Goal: Task Accomplishment & Management: Manage account settings

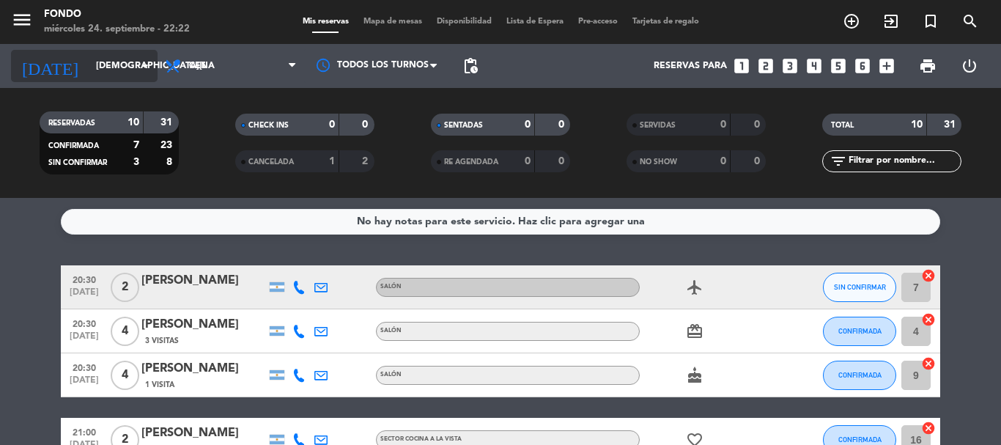
scroll to position [351, 0]
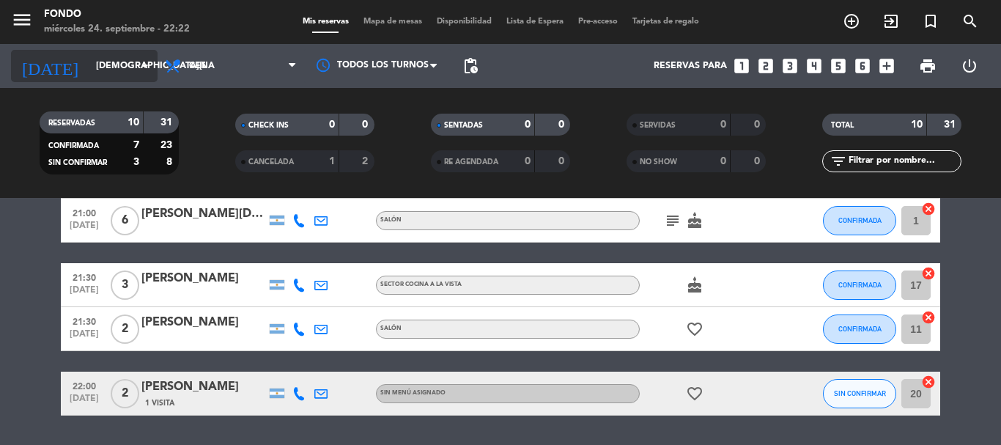
click at [99, 74] on input "[DEMOGRAPHIC_DATA][DATE]" at bounding box center [151, 65] width 124 height 25
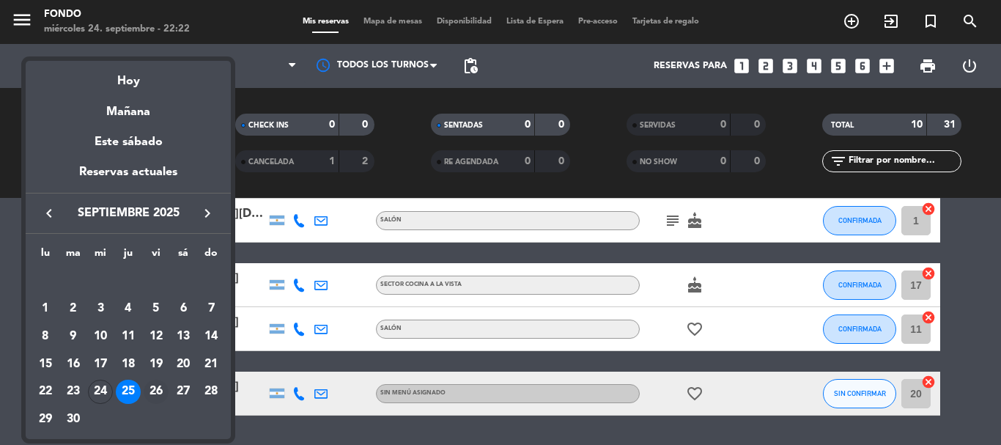
click at [154, 395] on div "26" at bounding box center [156, 392] width 25 height 25
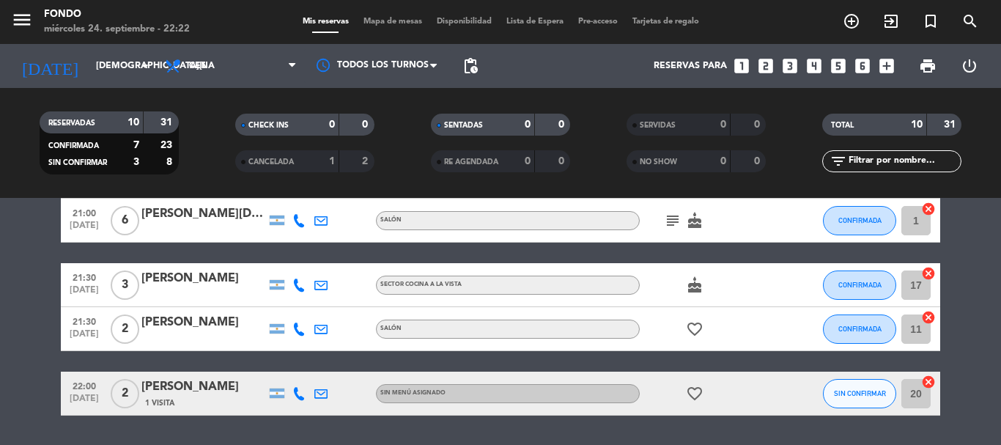
type input "[DATE]"
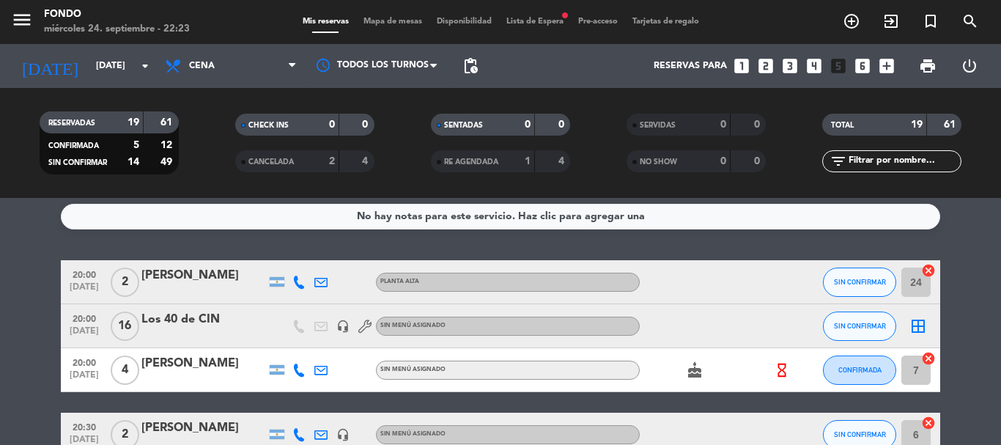
scroll to position [0, 0]
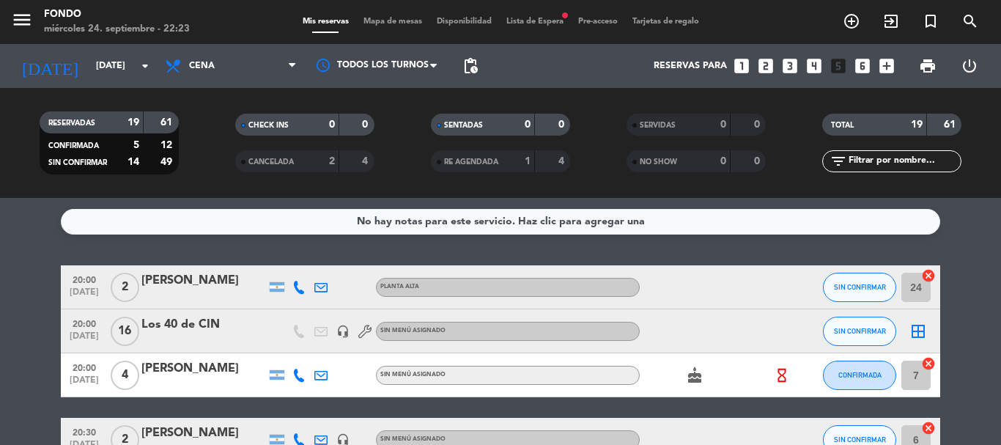
click at [393, 12] on div "menu Fondo [DATE] 24. septiembre - 22:23 Mis reservas Mapa de mesas Disponibili…" at bounding box center [500, 22] width 1001 height 44
click at [396, 15] on div "Mis reservas Mapa de mesas Disponibilidad Lista de Espera fiber_manual_record P…" at bounding box center [500, 21] width 411 height 13
click at [400, 18] on span "Mapa de mesas" at bounding box center [392, 22] width 73 height 8
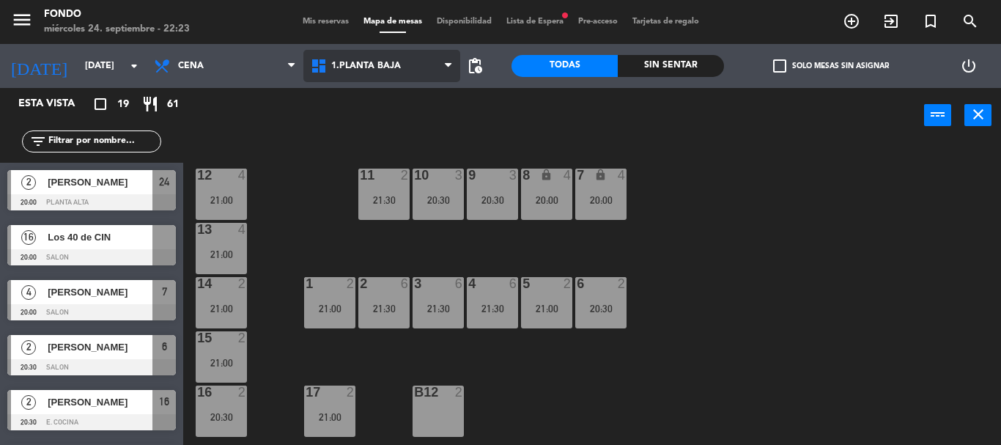
click at [380, 72] on span "1.Planta Baja" at bounding box center [381, 66] width 157 height 32
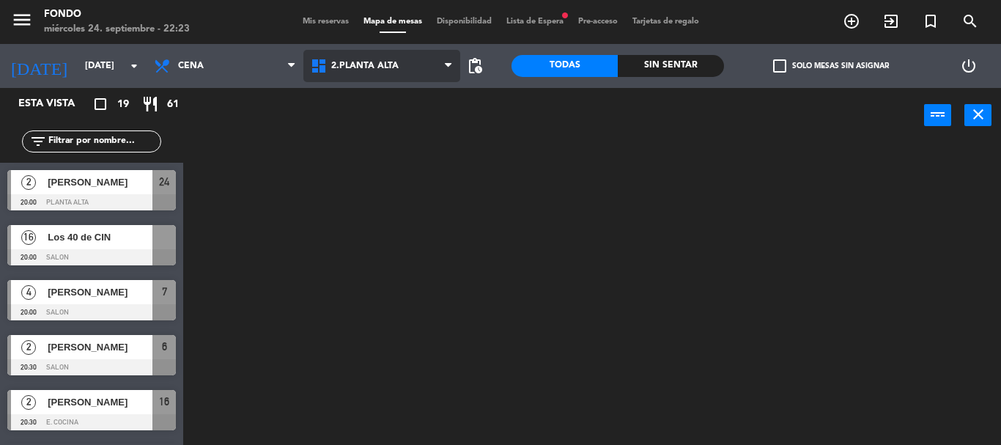
click at [387, 130] on ng-component "menu Fondo [DATE] 24. septiembre - 22:23 Mis reservas Mapa de mesas Disponibili…" at bounding box center [500, 222] width 1001 height 445
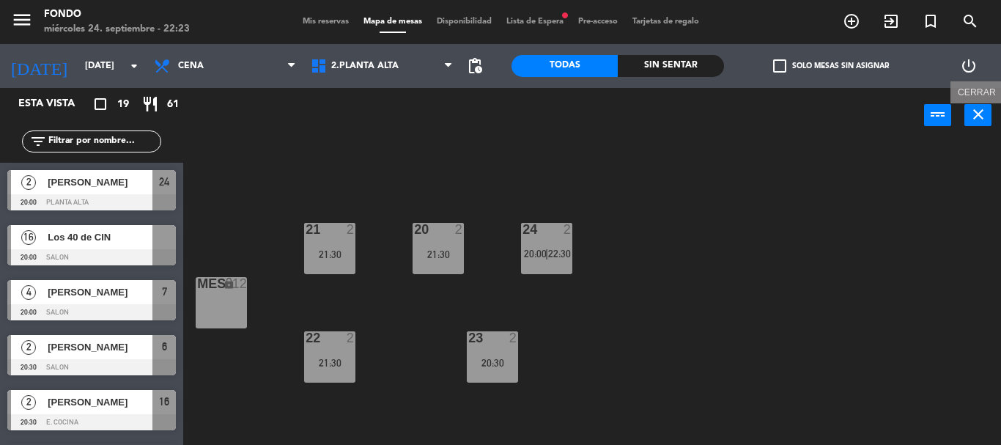
click at [974, 116] on icon "close" at bounding box center [978, 115] width 18 height 18
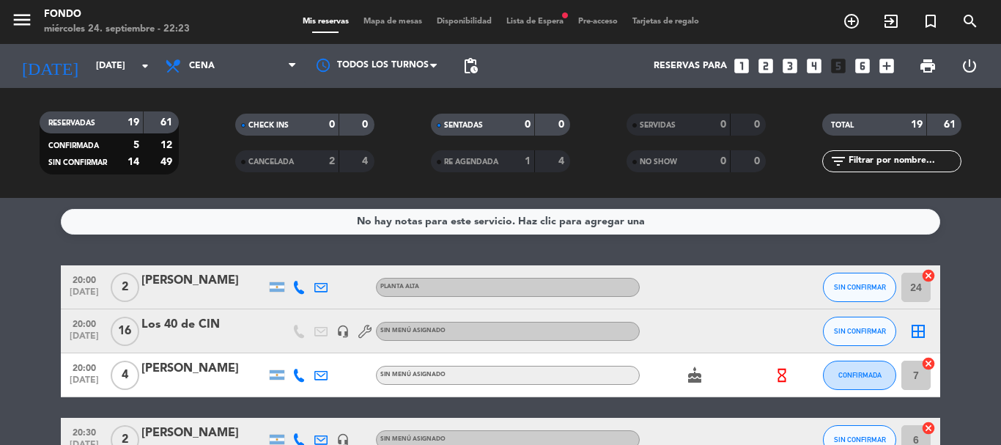
click at [1000, 262] on div "No hay notas para este servicio. Haz clic para agregar una 20:00 [DATE] 2 [PERS…" at bounding box center [500, 321] width 1001 height 247
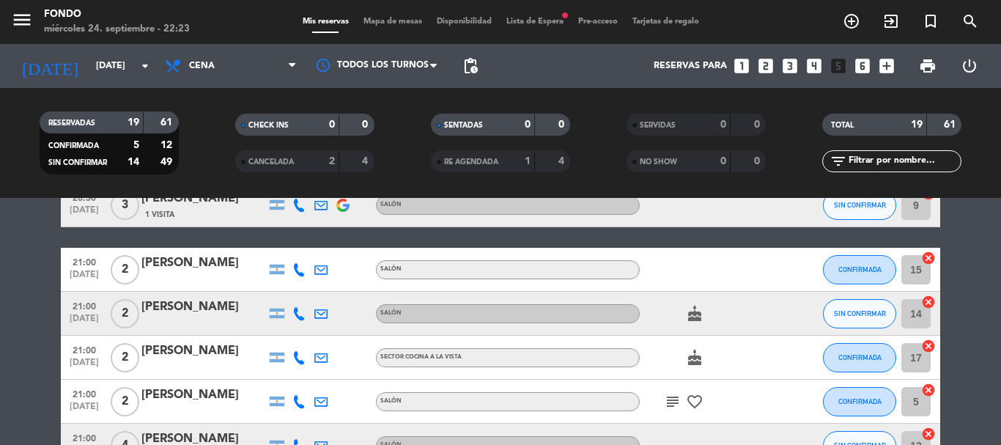
scroll to position [293, 0]
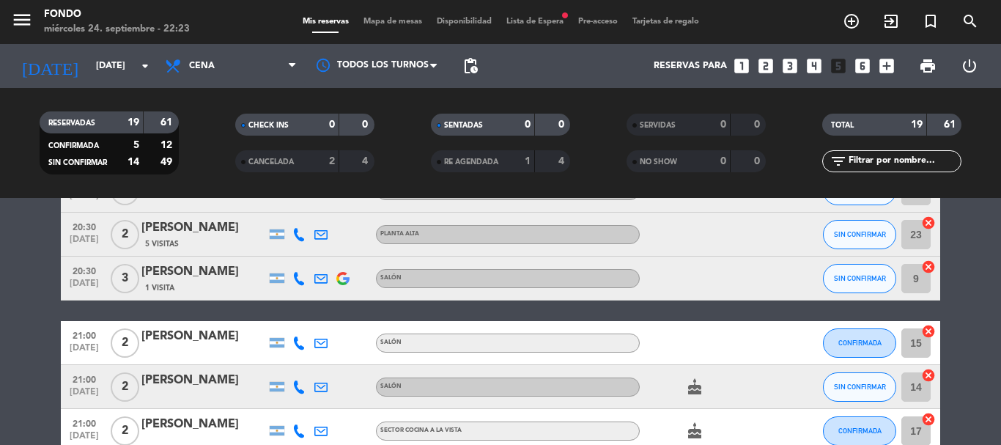
click at [226, 236] on div "[PERSON_NAME]" at bounding box center [203, 227] width 125 height 19
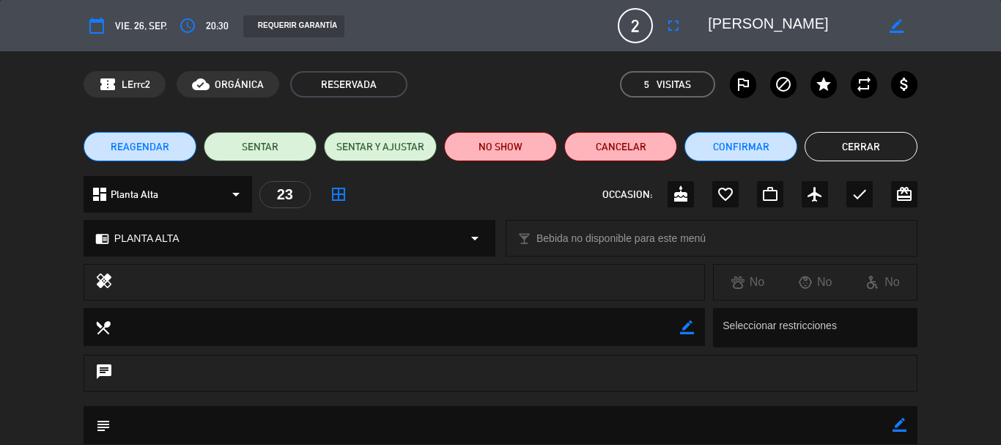
click at [904, 426] on icon "border_color" at bounding box center [899, 425] width 14 height 14
click at [793, 413] on textarea at bounding box center [502, 424] width 782 height 37
type textarea "son [DEMOGRAPHIC_DATA]"
click at [903, 421] on icon at bounding box center [899, 425] width 14 height 14
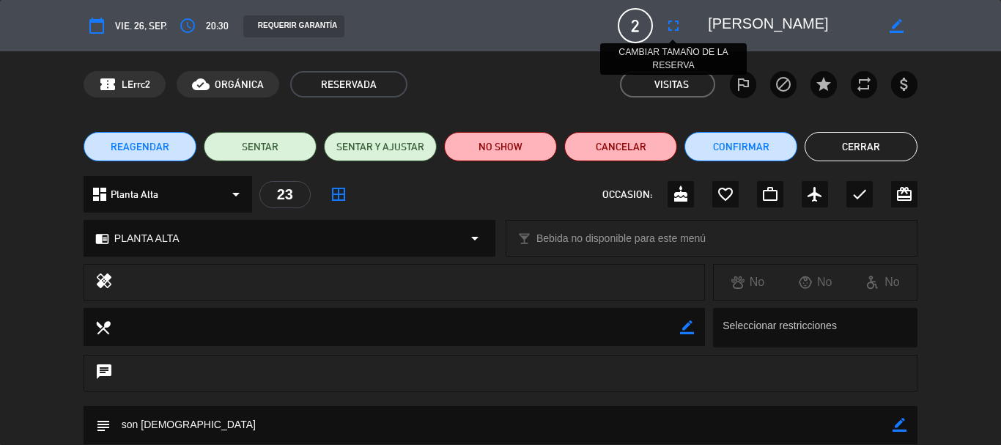
click at [673, 17] on icon "fullscreen" at bounding box center [674, 26] width 18 height 18
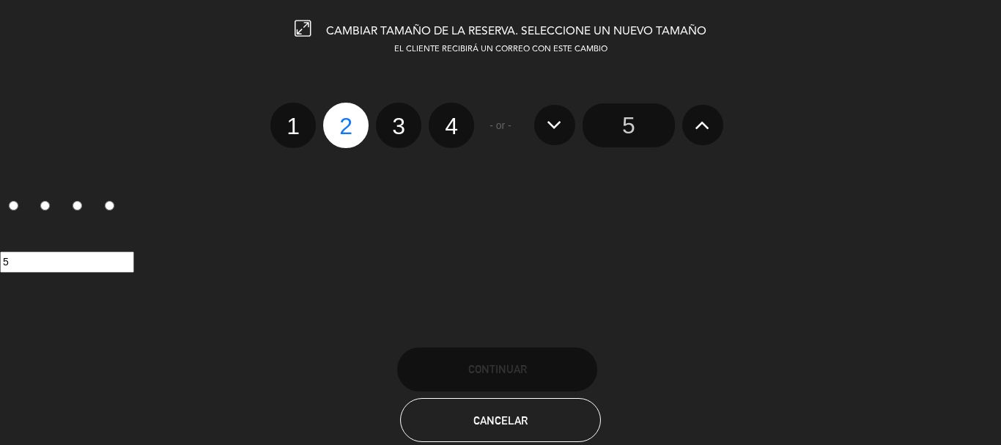
click at [452, 122] on label "4" at bounding box center [451, 125] width 45 height 45
click at [452, 118] on input "4" at bounding box center [450, 113] width 10 height 10
radio input "true"
radio input "false"
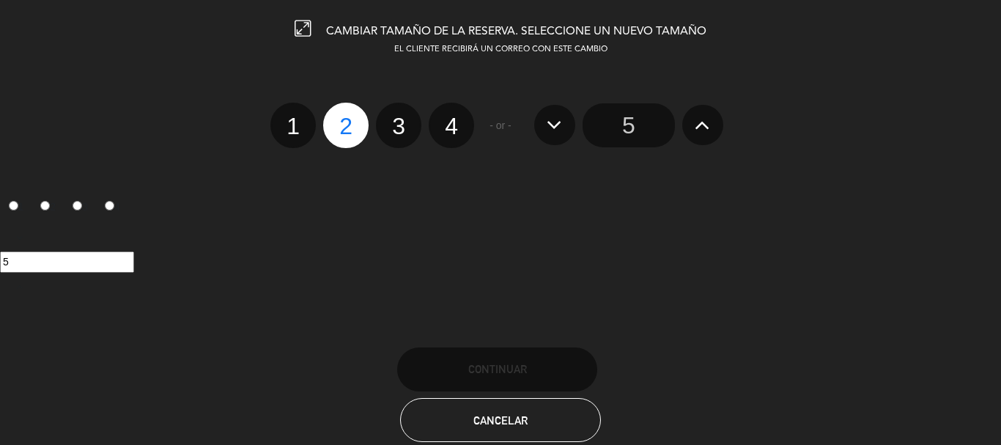
radio input "false"
radio input "true"
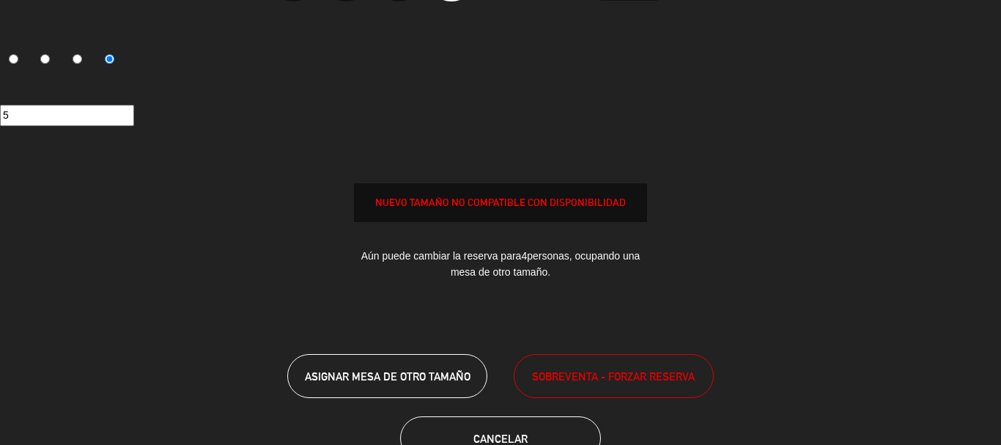
scroll to position [193, 0]
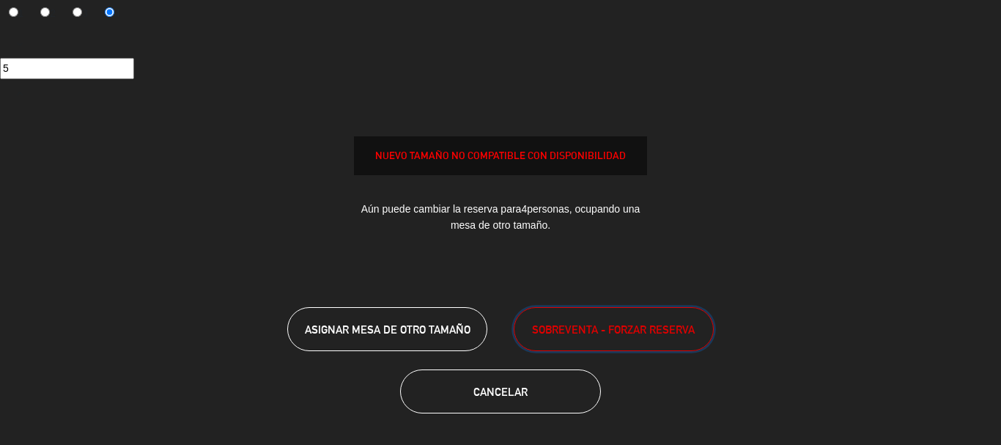
click at [568, 323] on span "SOBREVENTA - FORZAR RESERVA" at bounding box center [613, 329] width 163 height 17
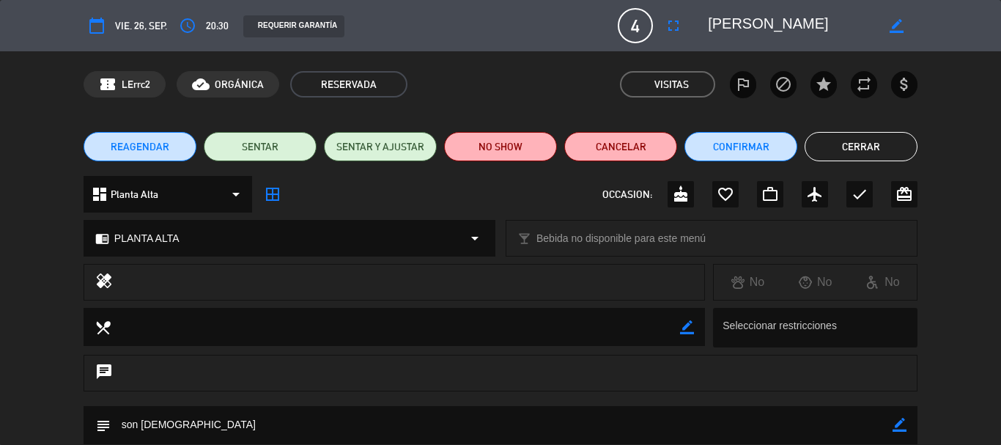
click at [278, 195] on icon "border_all" at bounding box center [273, 194] width 18 height 18
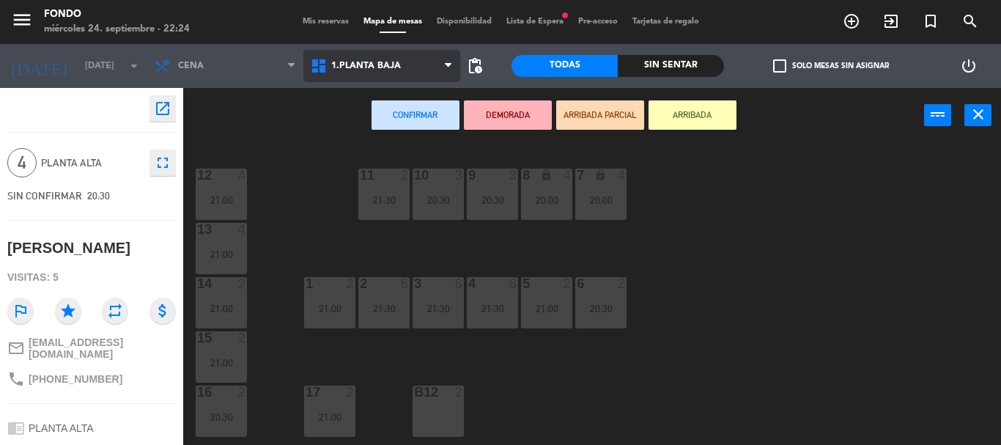
click at [390, 73] on span "1.Planta Baja" at bounding box center [381, 66] width 157 height 32
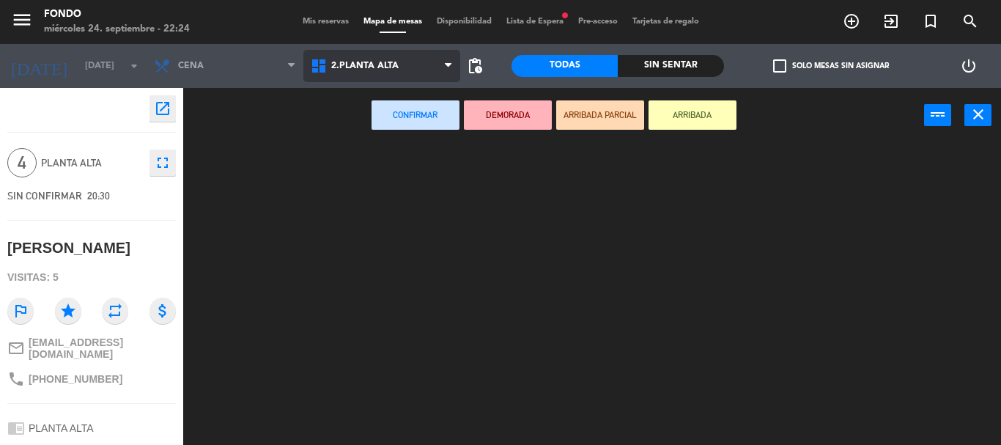
click at [409, 133] on ng-component "menu Fondo [DATE] 24. septiembre - 22:24 Mis reservas Mapa de mesas Disponibili…" at bounding box center [500, 222] width 1001 height 445
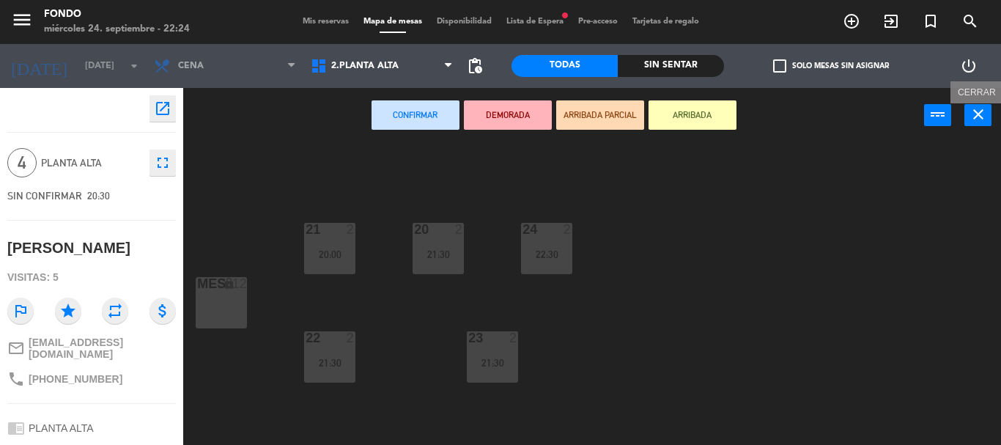
click at [983, 121] on icon "close" at bounding box center [978, 115] width 18 height 18
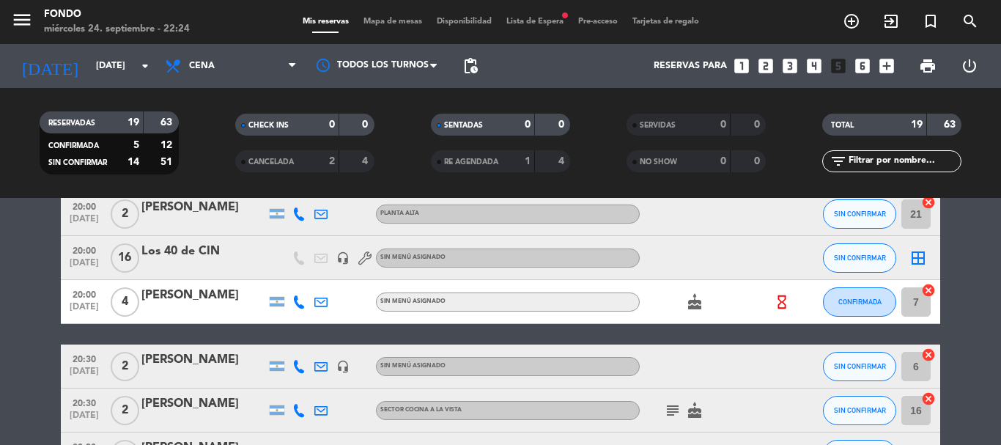
scroll to position [147, 0]
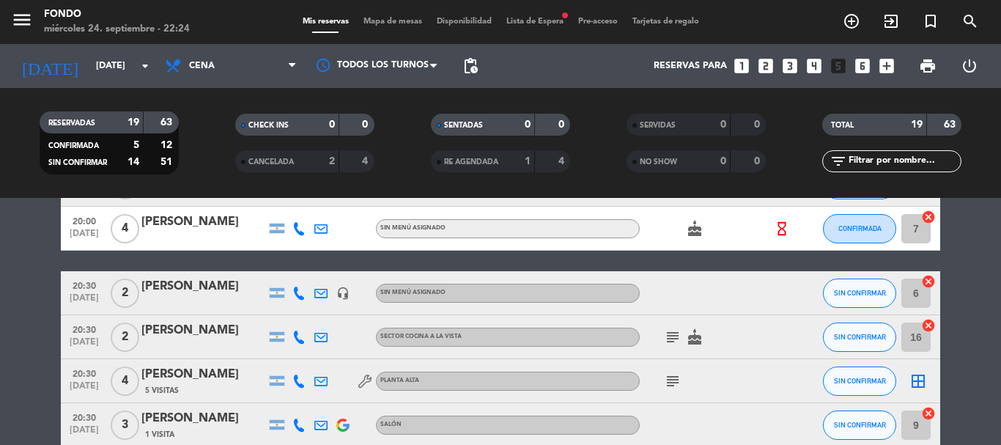
click at [920, 382] on icon "border_all" at bounding box center [918, 381] width 18 height 18
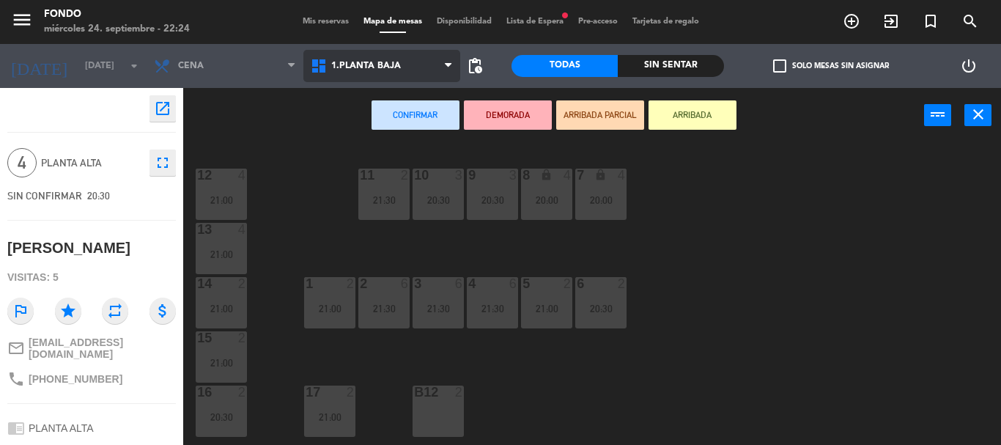
click at [393, 68] on span "1.Planta Baja" at bounding box center [366, 66] width 70 height 10
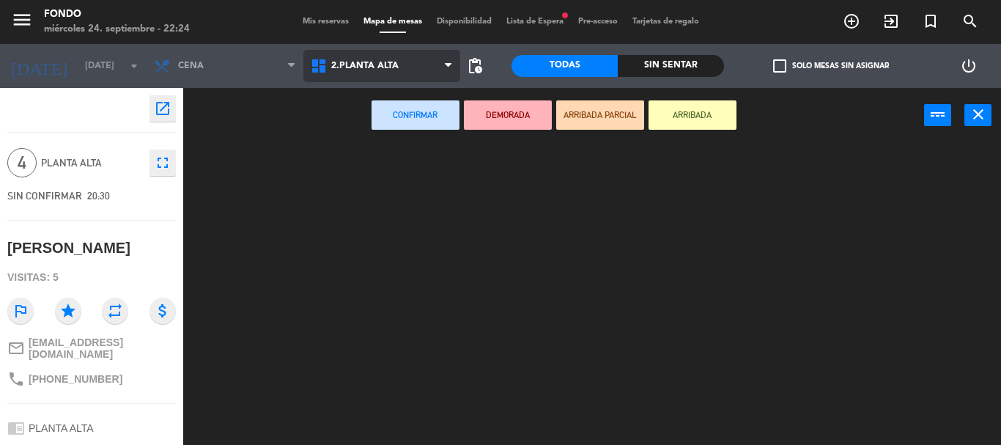
click at [396, 128] on ng-component "menu Fondo [DATE] 24. septiembre - 22:24 Mis reservas Mapa de mesas Disponibili…" at bounding box center [500, 222] width 1001 height 445
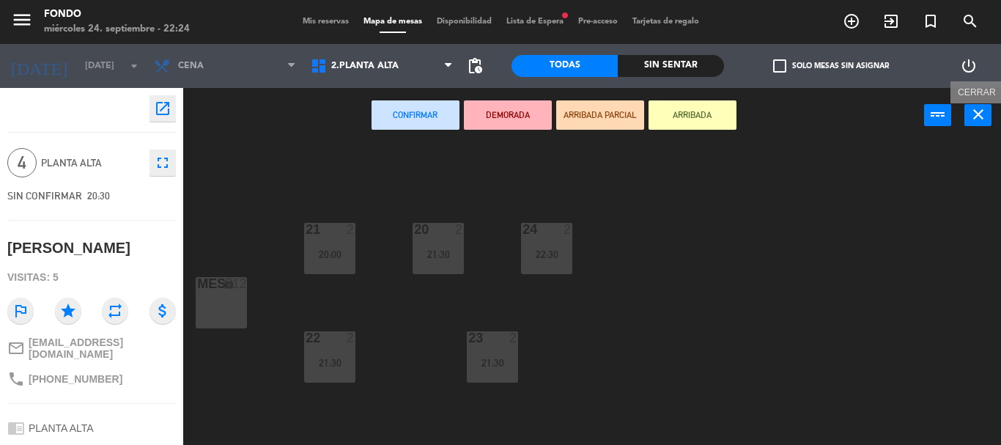
click at [964, 116] on button "close" at bounding box center [977, 115] width 27 height 22
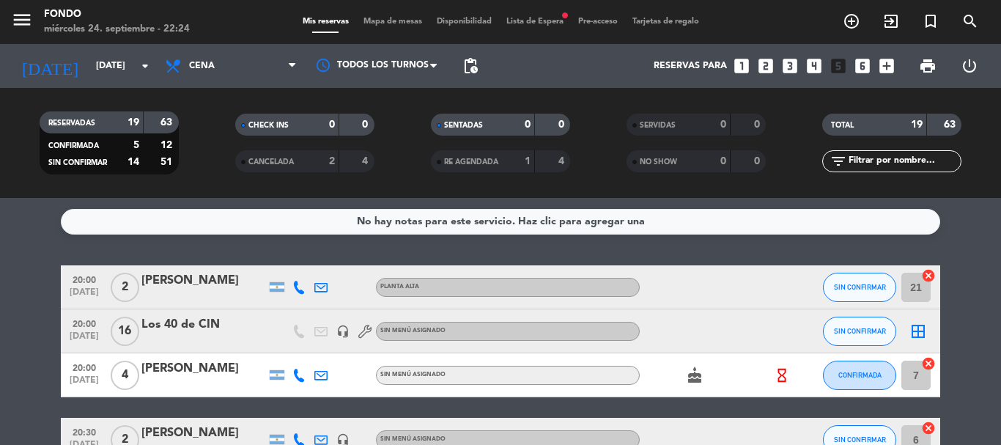
click at [383, 21] on span "Mapa de mesas" at bounding box center [392, 22] width 73 height 8
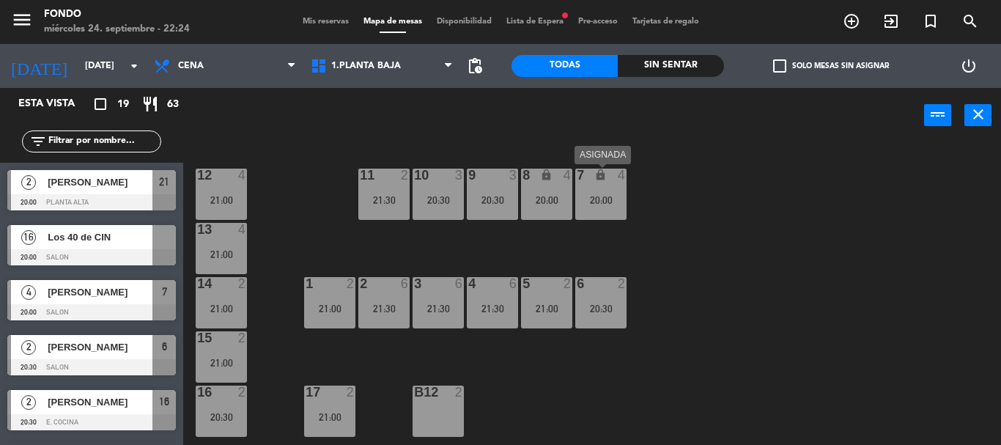
click at [601, 183] on div "7 lock 4" at bounding box center [600, 176] width 51 height 15
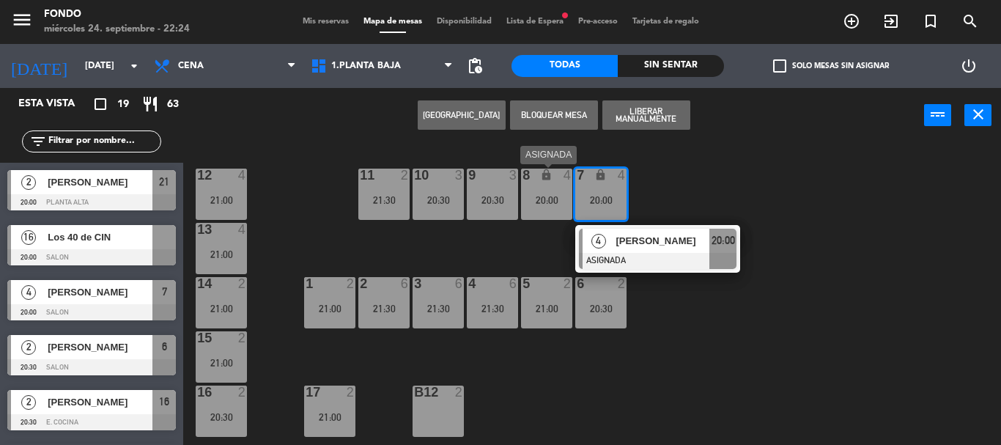
click at [551, 195] on div "20:00" at bounding box center [546, 200] width 51 height 10
click at [570, 121] on button "Bloquear Mesa" at bounding box center [554, 114] width 88 height 29
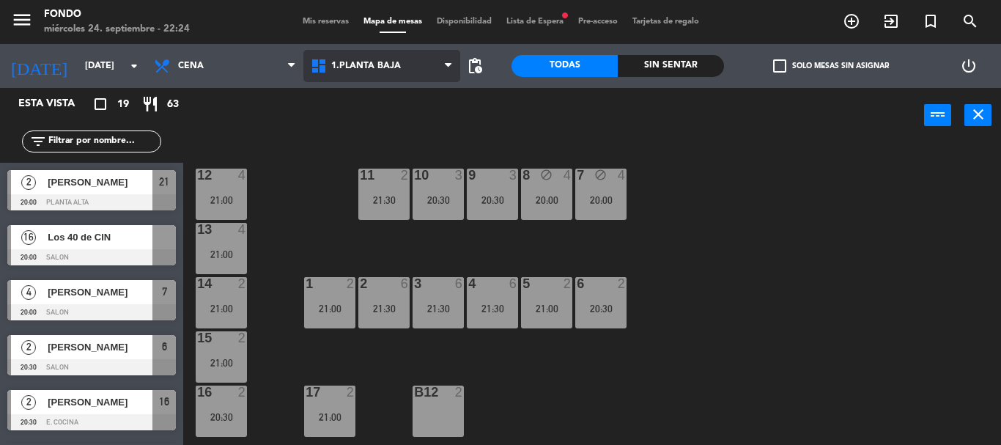
click at [358, 72] on span "1.Planta Baja" at bounding box center [381, 66] width 157 height 32
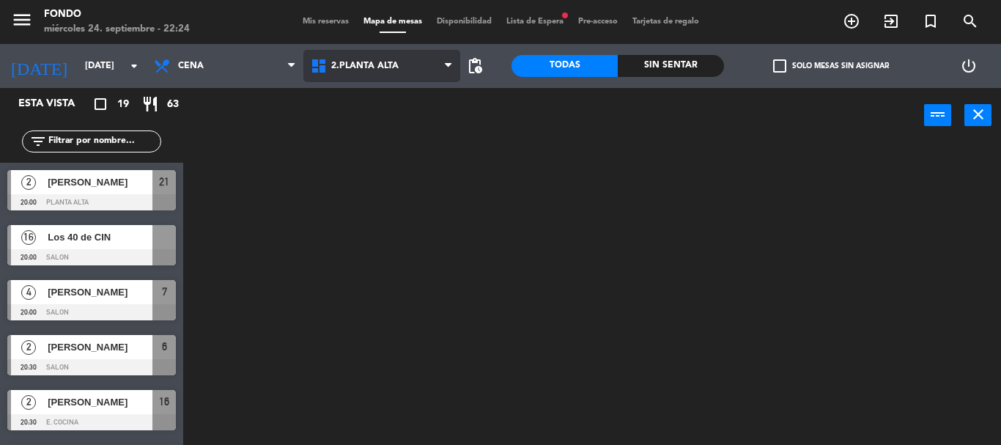
click at [381, 125] on ng-component "menu Fondo [DATE] 24. septiembre - 22:24 Mis reservas Mapa de mesas Disponibili…" at bounding box center [500, 222] width 1001 height 445
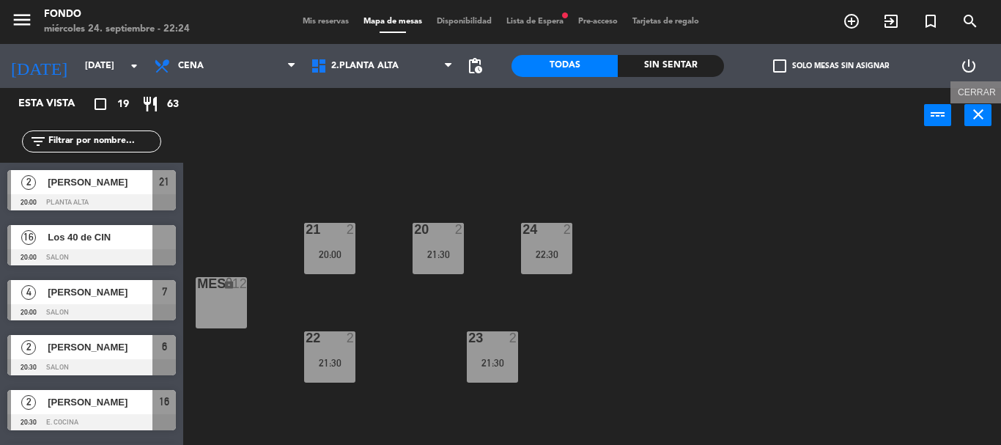
click at [977, 117] on icon "close" at bounding box center [978, 115] width 18 height 18
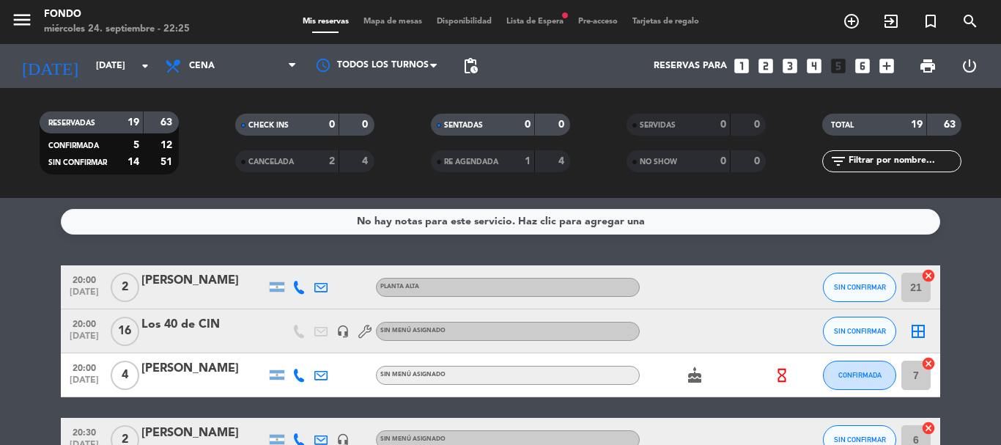
click at [764, 60] on icon "looks_two" at bounding box center [765, 65] width 19 height 19
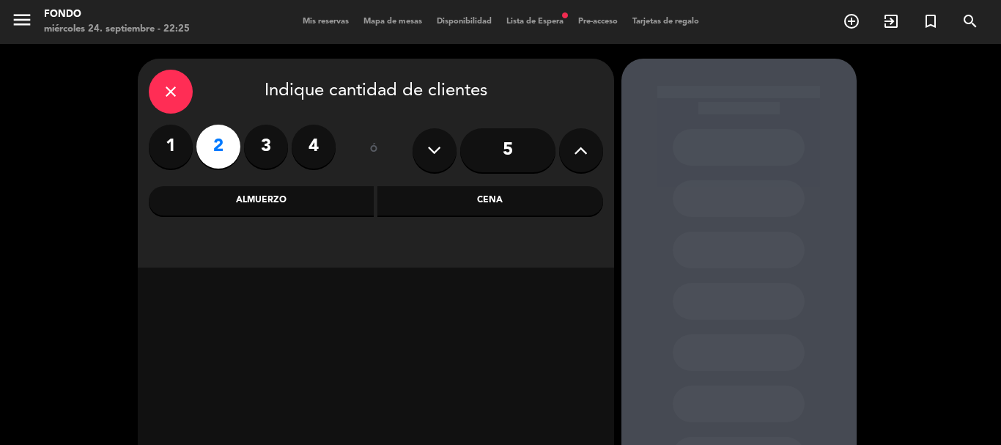
click at [525, 193] on div "Cena" at bounding box center [490, 200] width 226 height 29
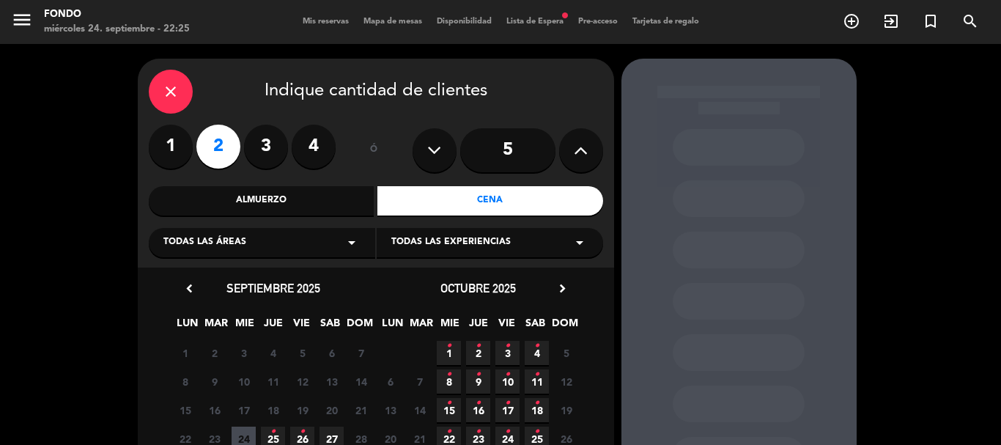
click at [304, 434] on icon "•" at bounding box center [302, 431] width 5 height 23
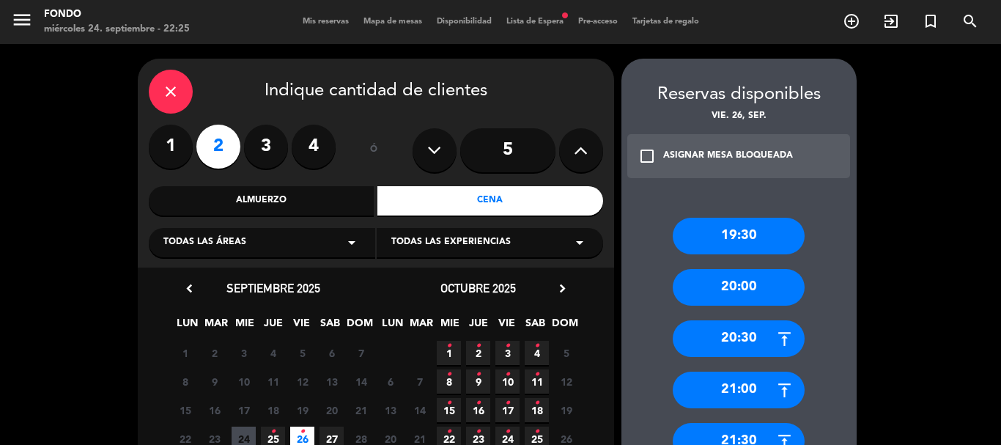
click at [171, 88] on icon "close" at bounding box center [171, 92] width 18 height 18
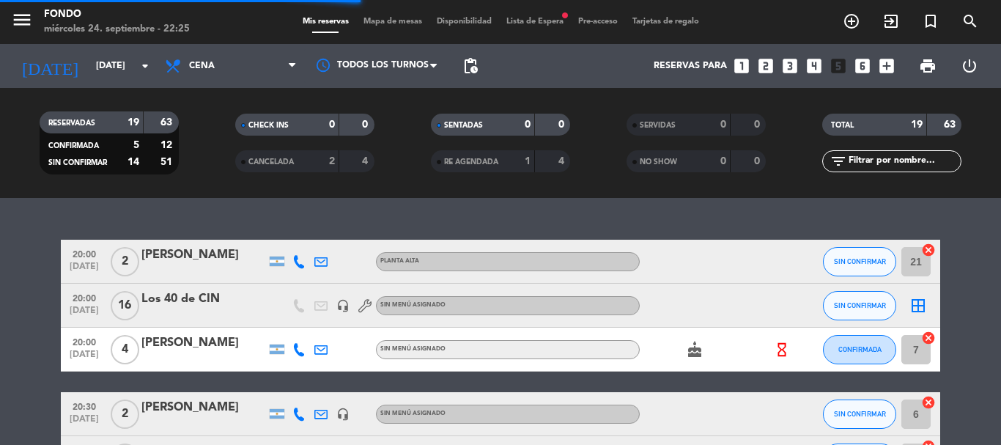
click at [467, 18] on span "Disponibilidad" at bounding box center [464, 22] width 70 height 8
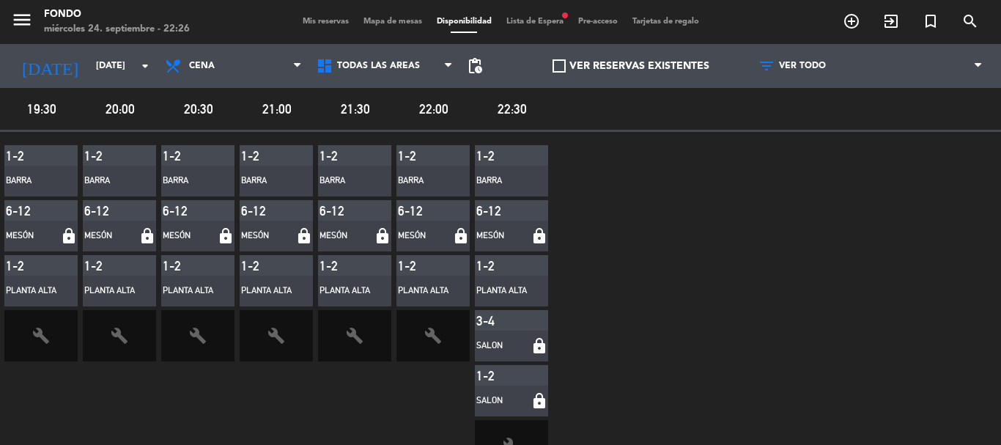
click at [44, 284] on div "Planta Alta" at bounding box center [31, 291] width 51 height 15
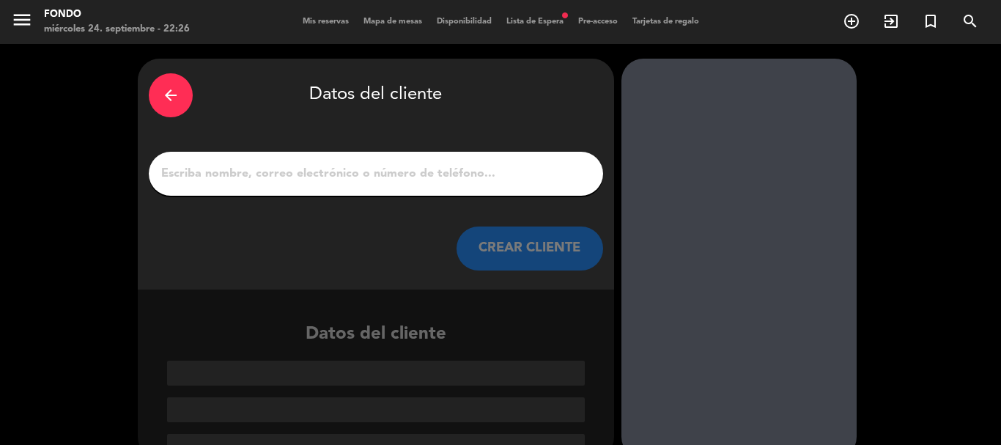
click at [182, 98] on div "arrow_back" at bounding box center [171, 95] width 44 height 44
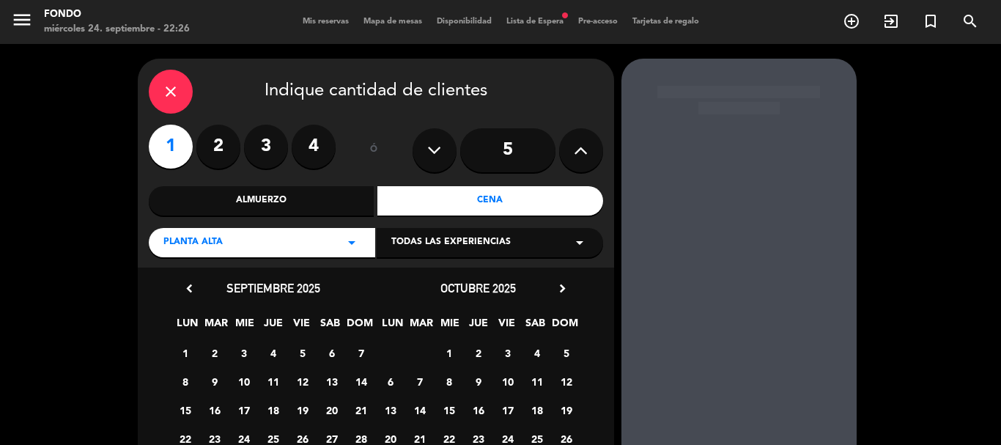
click at [168, 104] on div "close" at bounding box center [171, 92] width 44 height 44
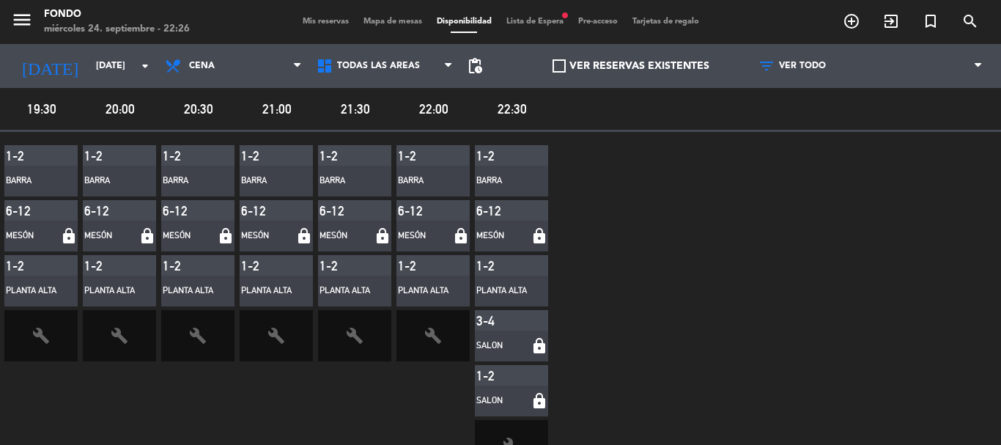
click at [343, 267] on div "1-2" at bounding box center [337, 265] width 37 height 15
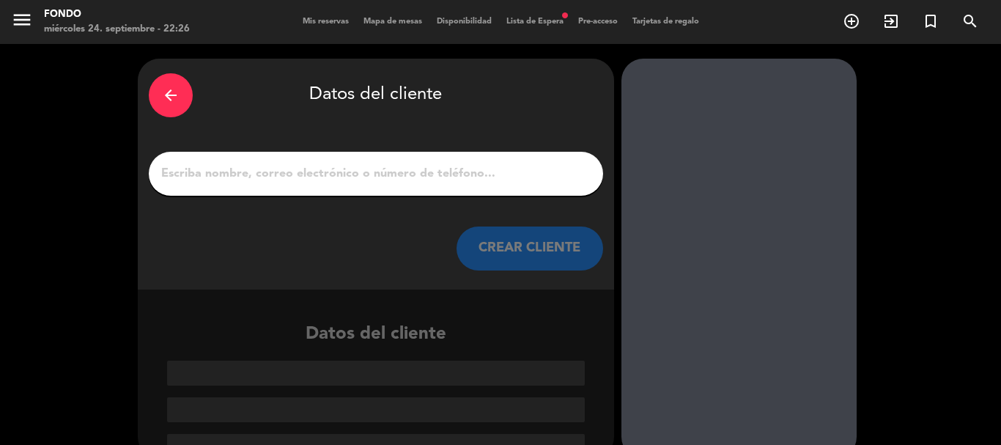
click at [171, 100] on icon "arrow_back" at bounding box center [171, 95] width 18 height 18
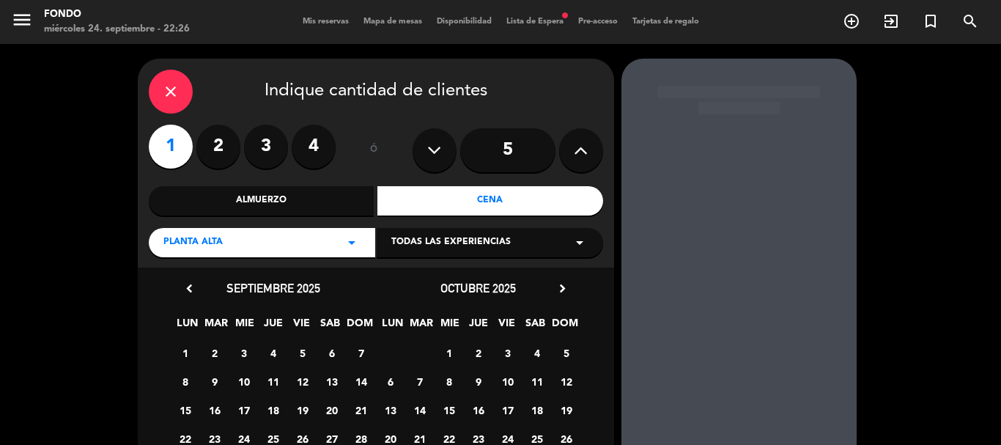
click at [179, 85] on icon "close" at bounding box center [171, 92] width 18 height 18
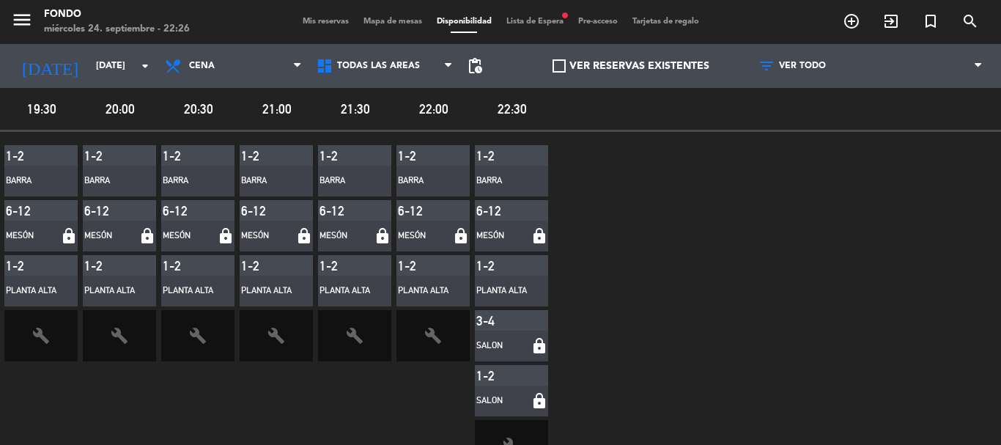
click at [50, 271] on div "1-2" at bounding box center [40, 265] width 73 height 21
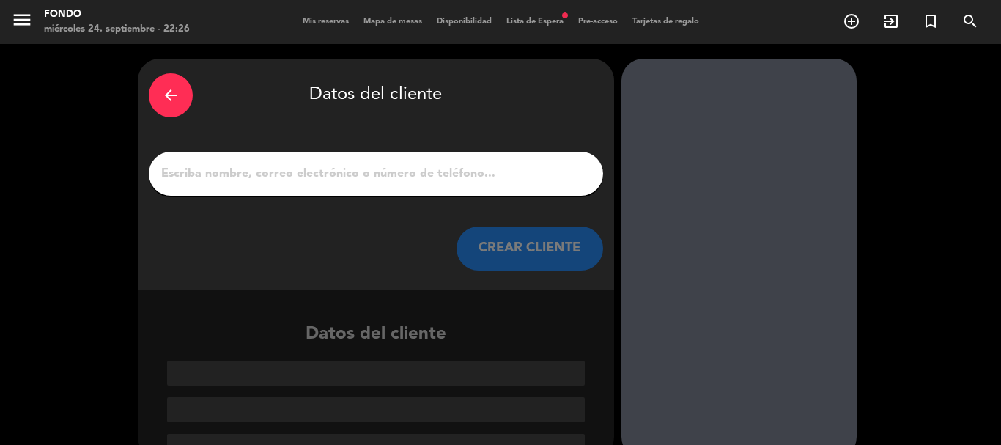
scroll to position [29, 0]
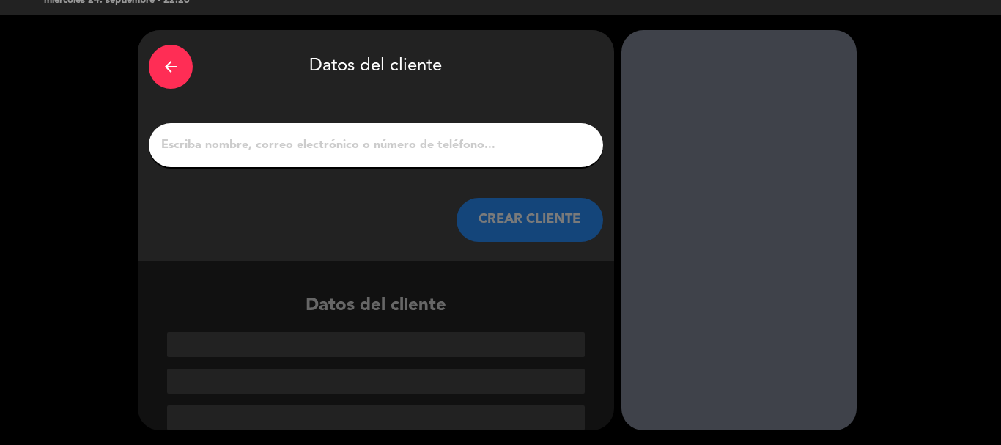
click at [542, 133] on div at bounding box center [376, 145] width 454 height 44
click at [333, 140] on input "1" at bounding box center [376, 145] width 432 height 21
click at [180, 67] on div "arrow_back" at bounding box center [171, 67] width 44 height 44
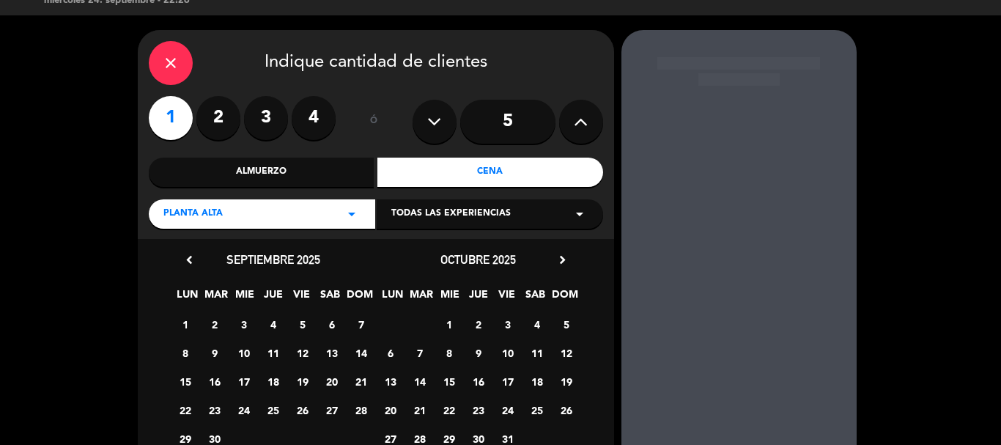
click at [180, 55] on div "close" at bounding box center [171, 63] width 44 height 44
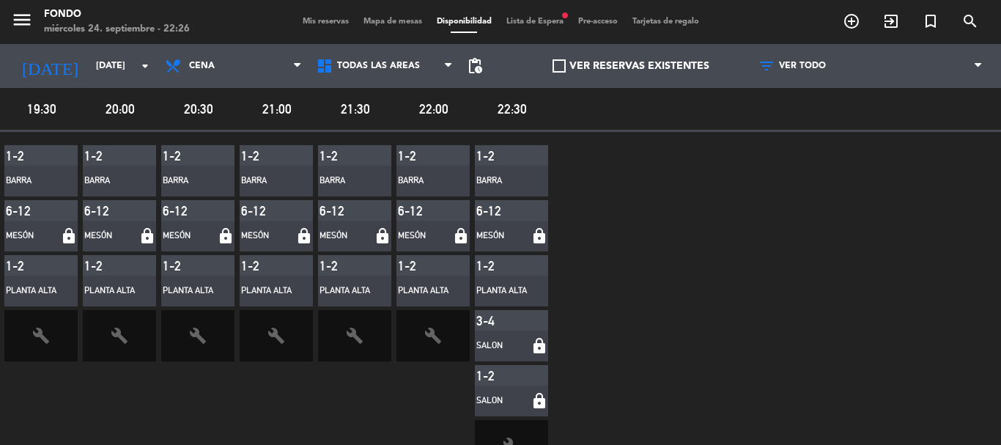
click at [373, 21] on span "Mapa de mesas" at bounding box center [392, 22] width 73 height 8
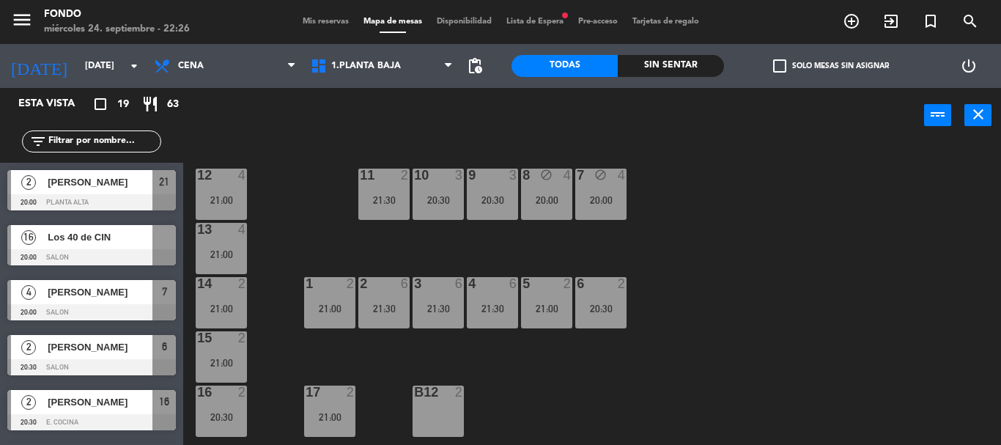
click at [370, 84] on div "1.Planta Baja 2.Planta Alta 1.Planta Baja 1.Planta Baja 2.Planta Alta" at bounding box center [381, 66] width 157 height 44
click at [374, 75] on span "1.Planta Baja" at bounding box center [381, 66] width 157 height 32
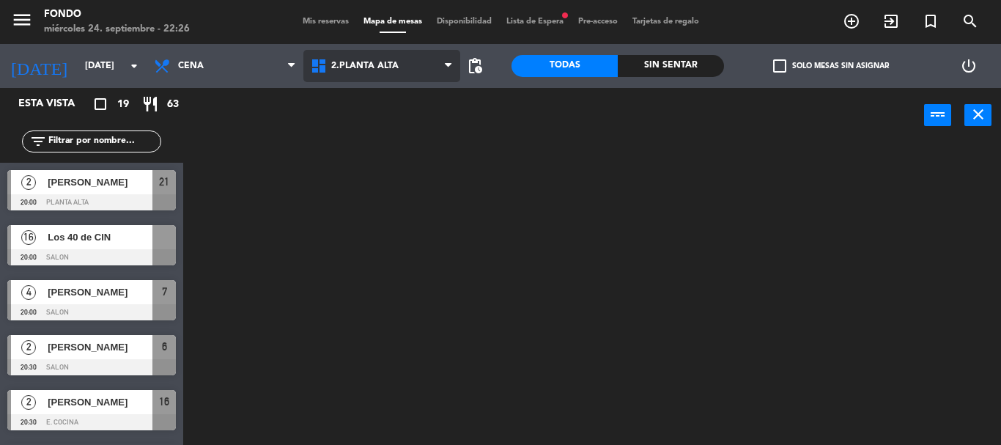
click at [369, 139] on ng-component "menu Fondo [DATE] 24. septiembre - 22:26 Mis reservas Mapa de mesas Disponibili…" at bounding box center [500, 222] width 1001 height 445
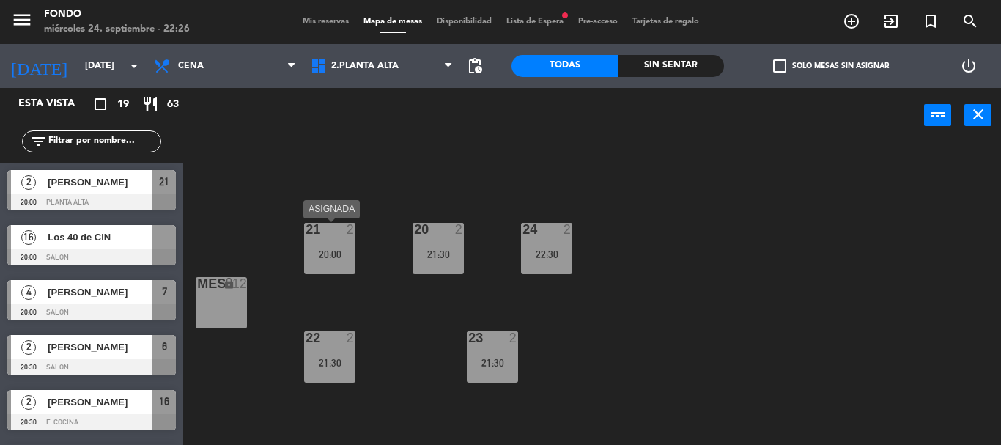
click at [320, 237] on div "21 2" at bounding box center [329, 230] width 51 height 15
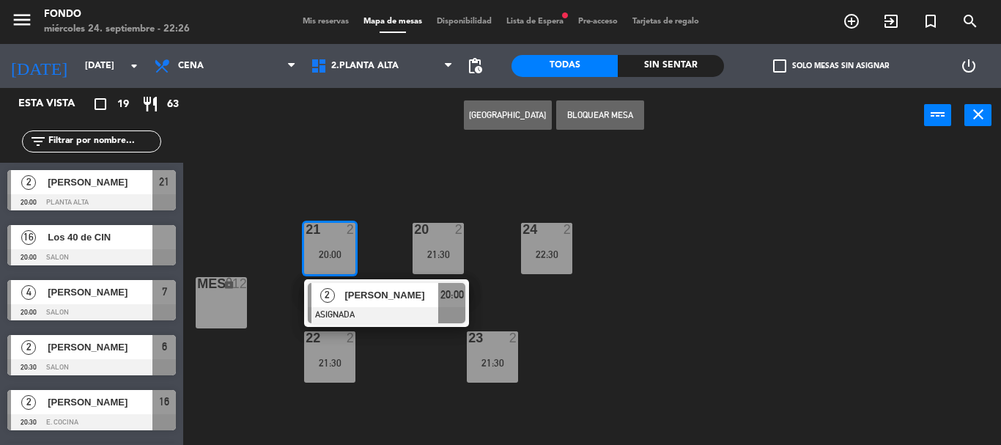
click at [578, 126] on button "Bloquear Mesa" at bounding box center [600, 114] width 88 height 29
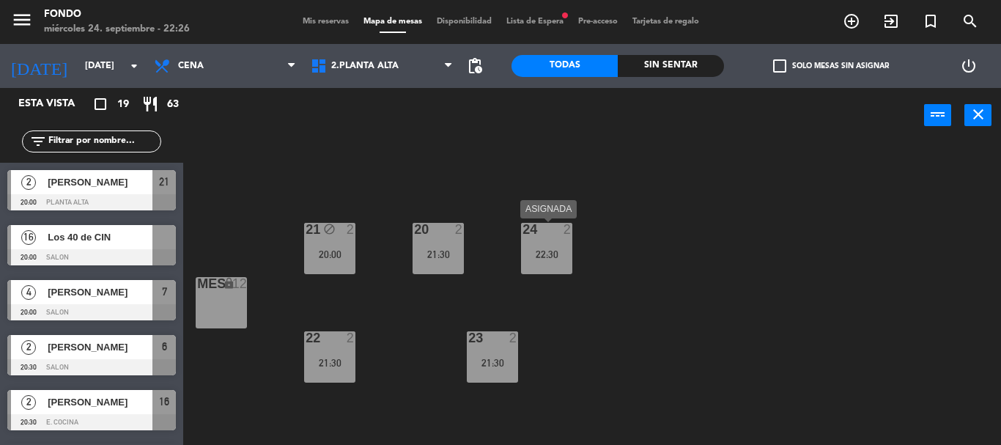
click at [536, 252] on div "22:30" at bounding box center [546, 254] width 51 height 10
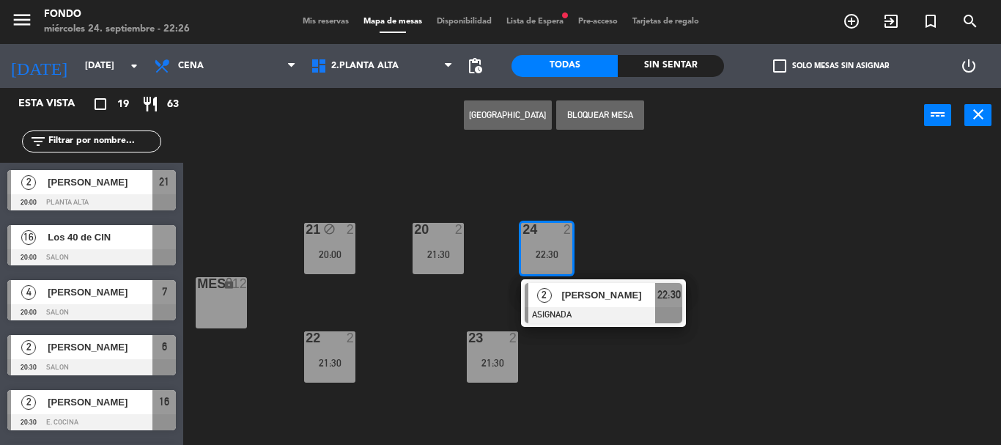
click at [582, 117] on button "Bloquear Mesa" at bounding box center [600, 114] width 88 height 29
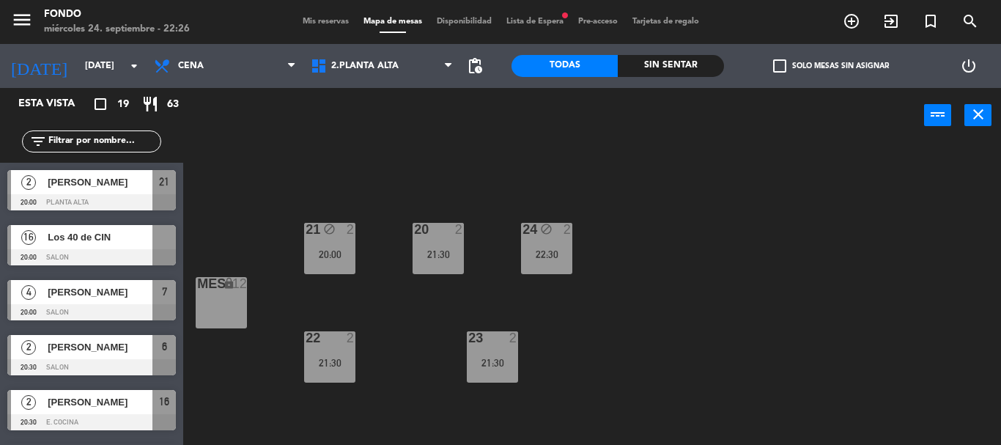
click at [464, 27] on div "Mis reservas Mapa de mesas Disponibilidad Lista de Espera fiber_manual_record P…" at bounding box center [500, 21] width 411 height 13
click at [468, 18] on span "Disponibilidad" at bounding box center [464, 22] width 70 height 8
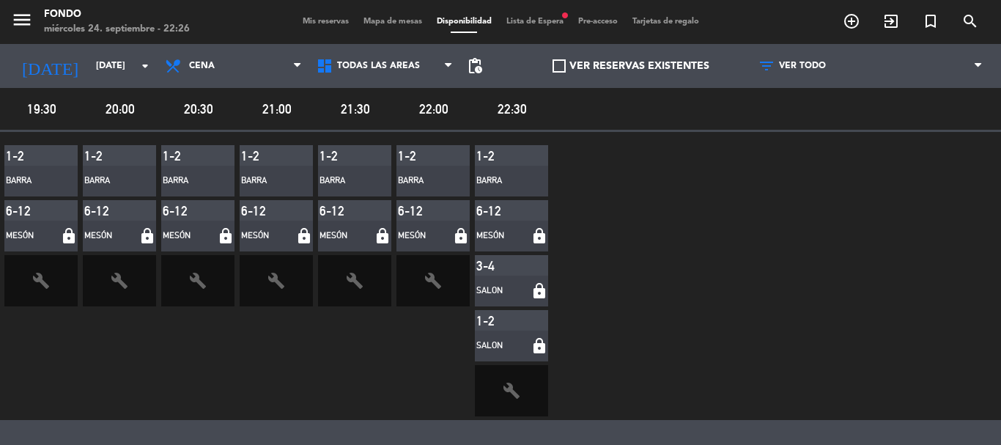
click at [312, 18] on span "Mis reservas" at bounding box center [325, 22] width 61 height 8
